Goal: Transaction & Acquisition: Book appointment/travel/reservation

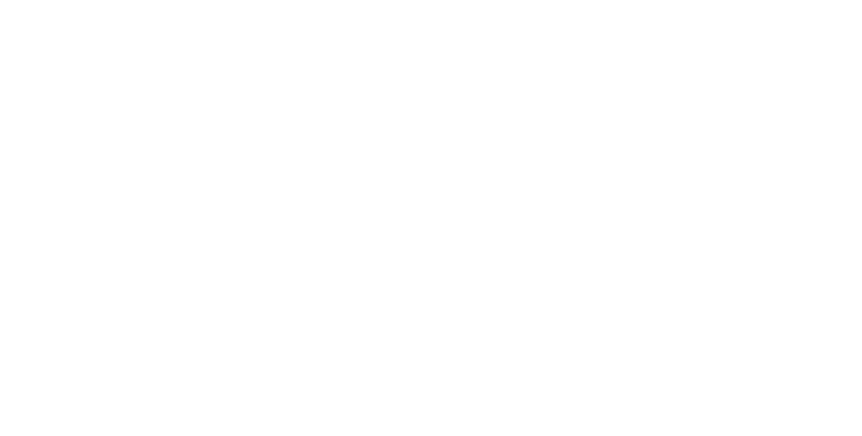
select select "**"
select select "*"
select select "****"
select select "**"
select select "*"
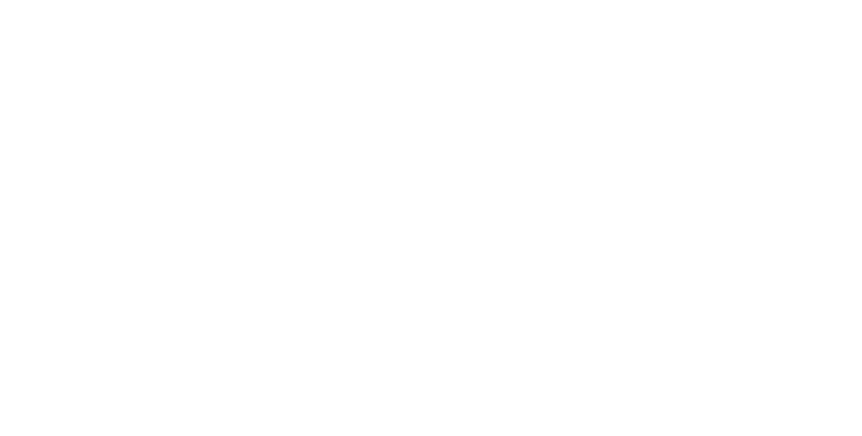
select select "****"
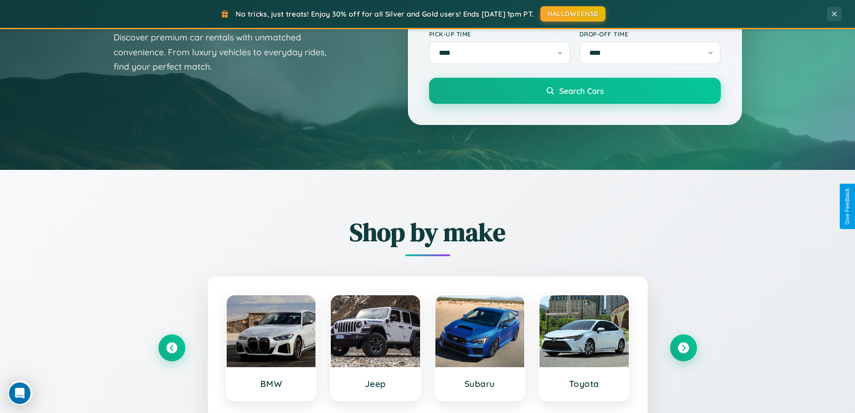
scroll to position [387, 0]
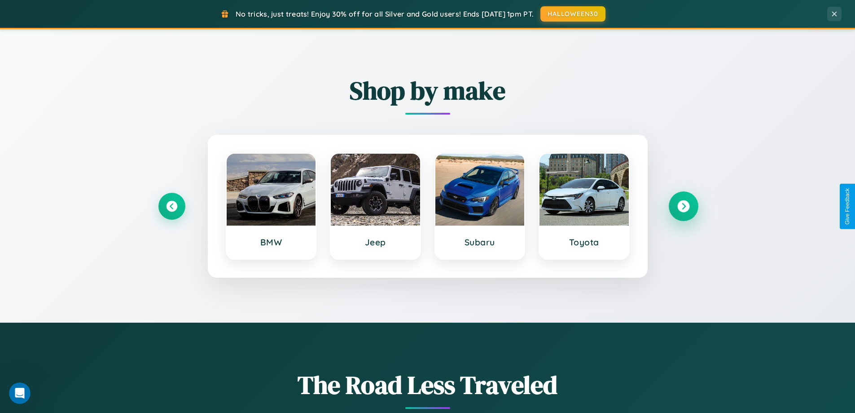
click at [683, 206] on icon at bounding box center [684, 206] width 12 height 12
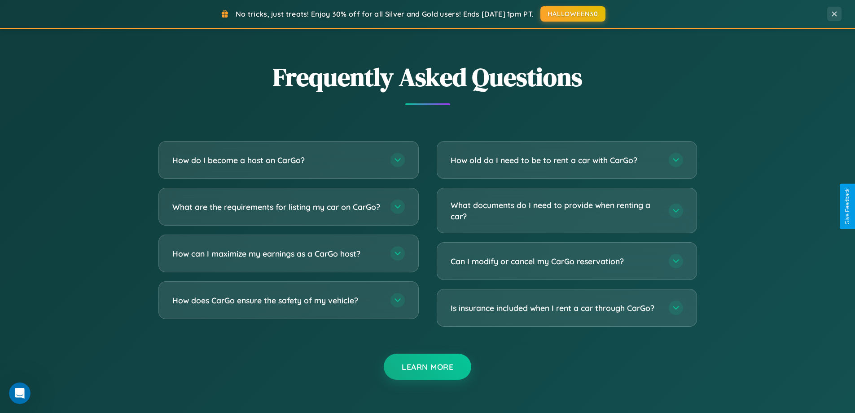
scroll to position [1728, 0]
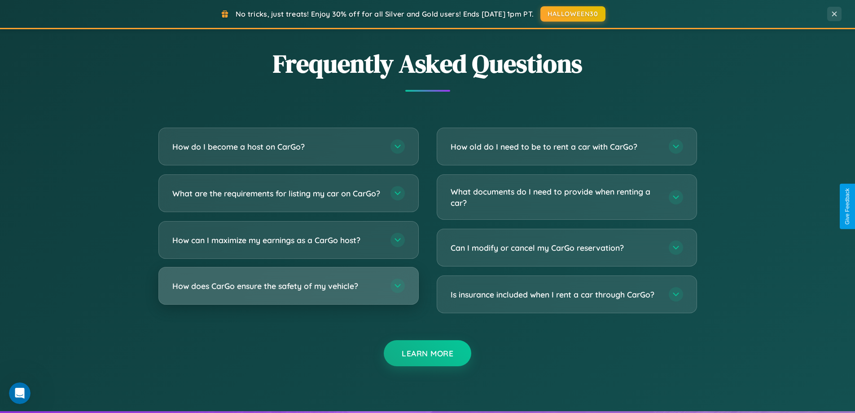
click at [288, 291] on h3 "How does CarGo ensure the safety of my vehicle?" at bounding box center [276, 285] width 209 height 11
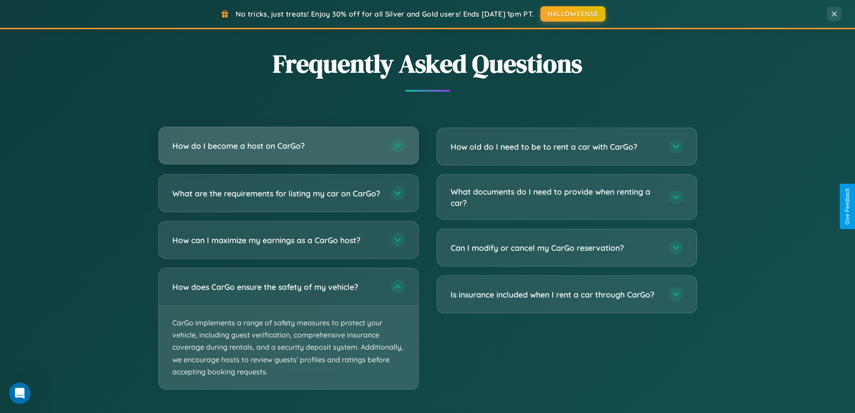
click at [288, 146] on h3 "How do I become a host on CarGo?" at bounding box center [276, 145] width 209 height 11
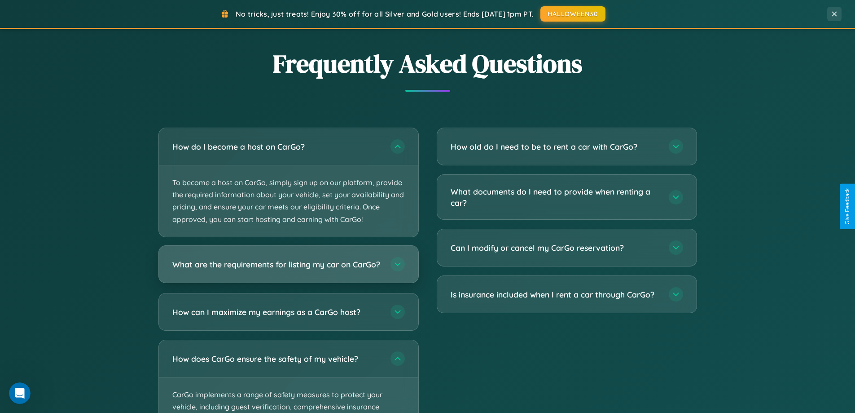
click at [288, 268] on h3 "What are the requirements for listing my car on CarGo?" at bounding box center [276, 263] width 209 height 11
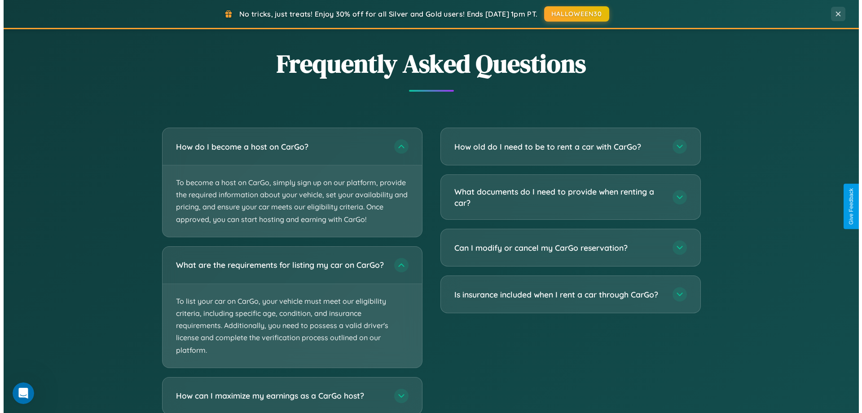
scroll to position [1868, 0]
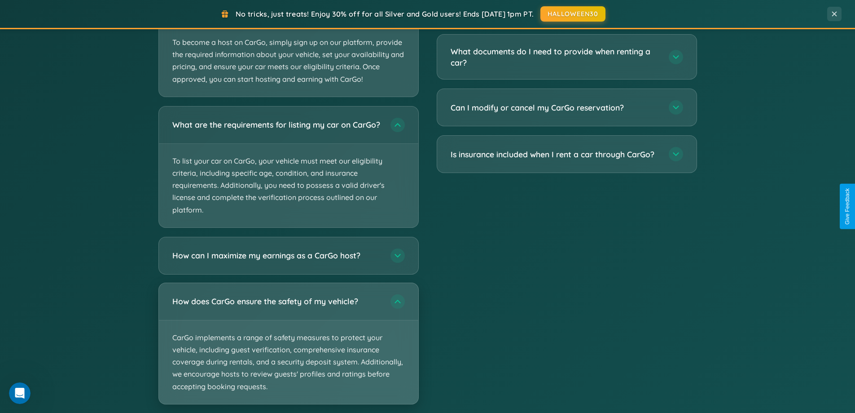
click at [288, 352] on p "CarGo implements a range of safety measures to protect your vehicle, including …" at bounding box center [289, 362] width 260 height 84
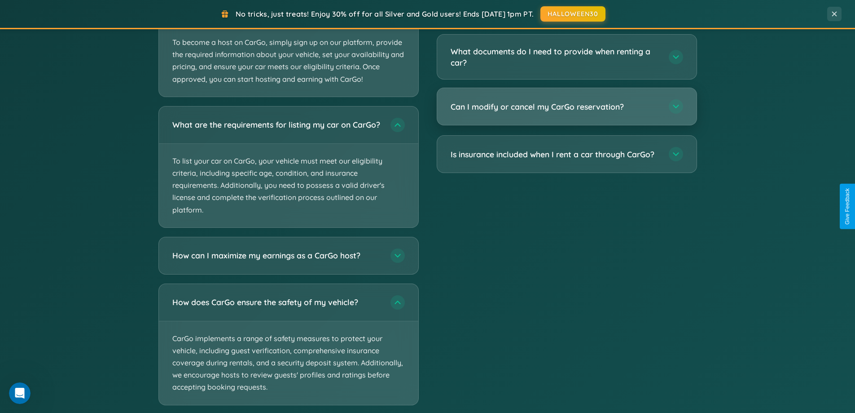
click at [567, 107] on h3 "Can I modify or cancel my CarGo reservation?" at bounding box center [555, 106] width 209 height 11
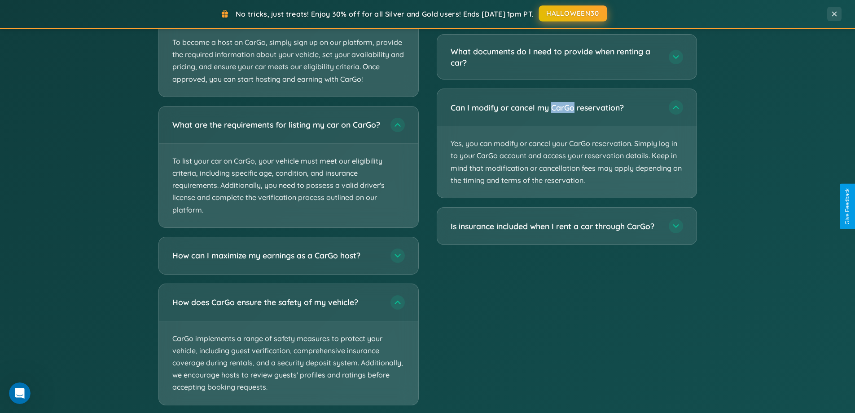
click at [567, 13] on button "HALLOWEEN30" at bounding box center [573, 13] width 68 height 16
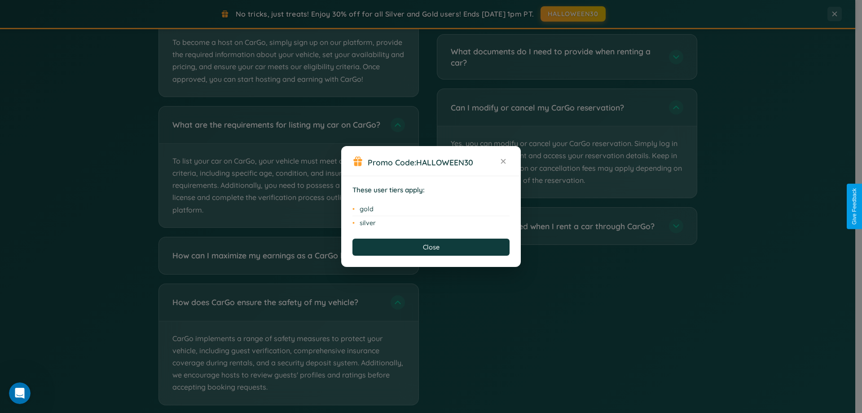
click at [567, 143] on div "Promo Code: HALLOWEEN30 These user tiers apply: gold silver Close" at bounding box center [431, 206] width 862 height 413
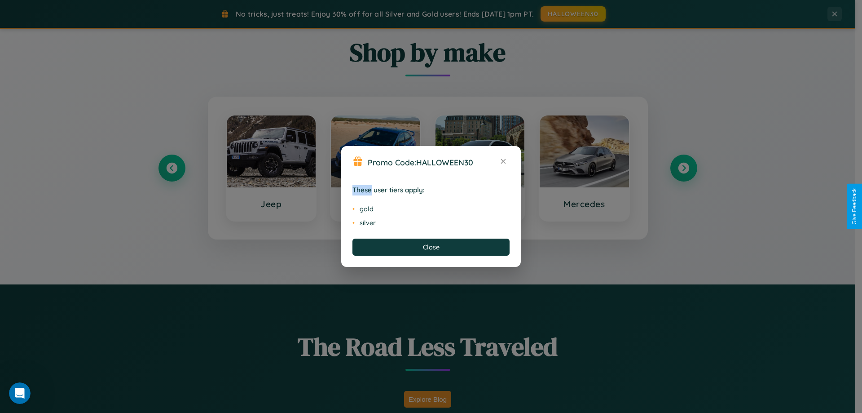
scroll to position [387, 0]
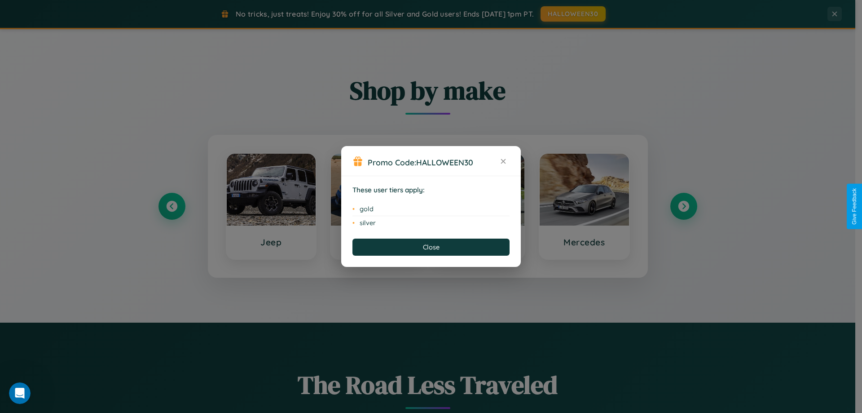
click at [683, 206] on div "Promo Code: HALLOWEEN30 These user tiers apply: gold silver Close" at bounding box center [431, 206] width 862 height 413
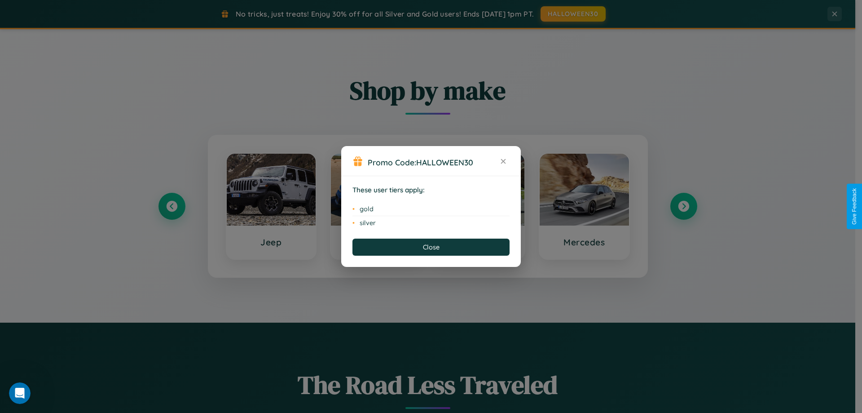
scroll to position [899, 0]
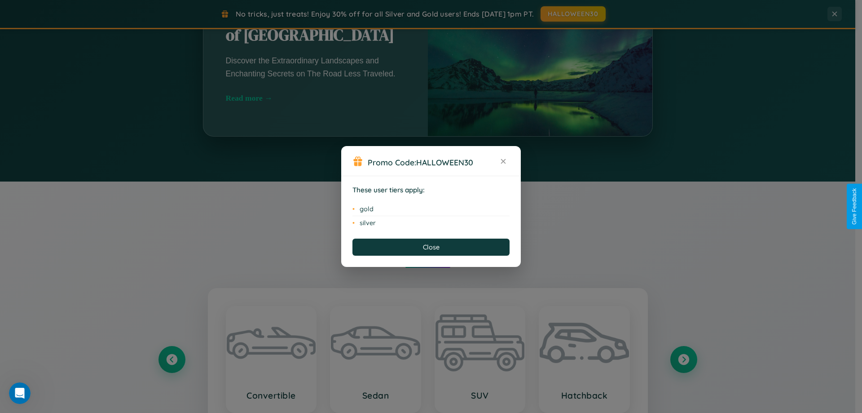
click at [480, 359] on div "Promo Code: HALLOWEEN30 These user tiers apply: gold silver Close" at bounding box center [431, 206] width 862 height 413
